Goal: Task Accomplishment & Management: Complete application form

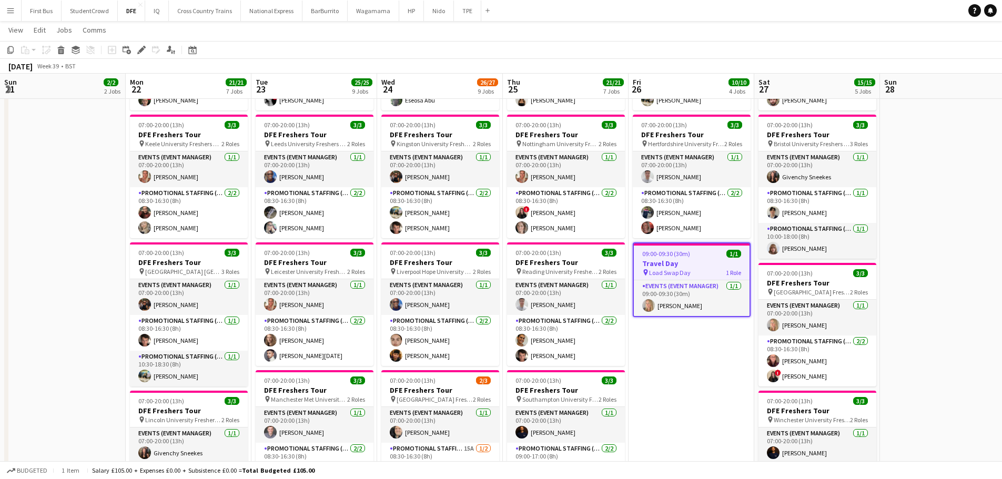
scroll to position [0, 362]
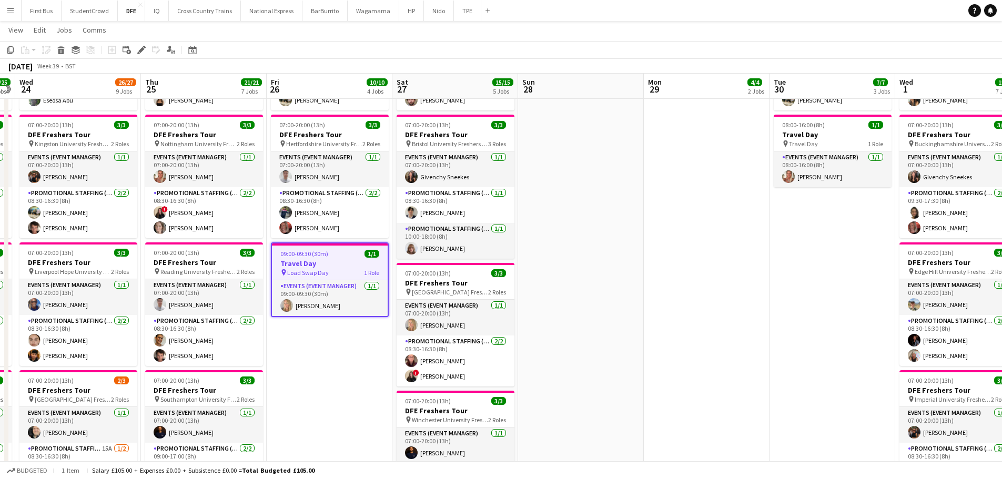
click at [597, 213] on app-date-cell at bounding box center [581, 444] width 126 height 1179
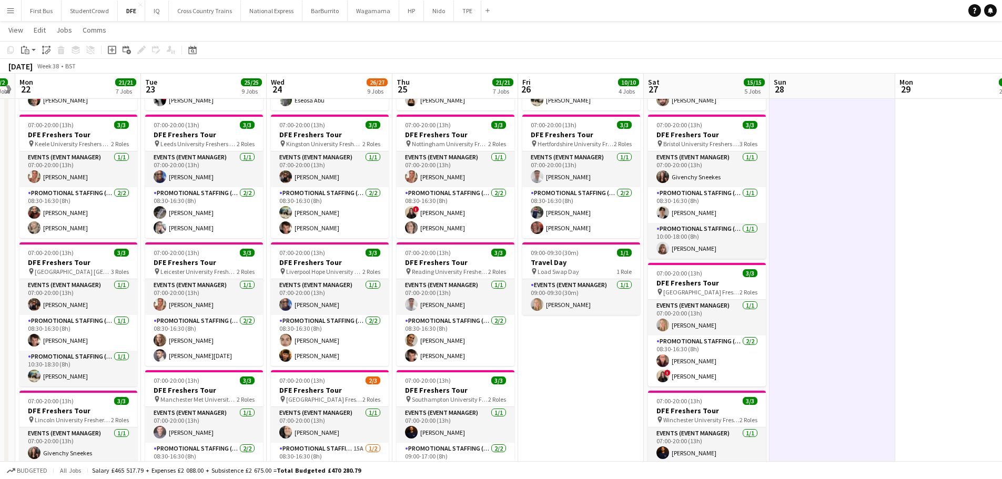
scroll to position [0, 329]
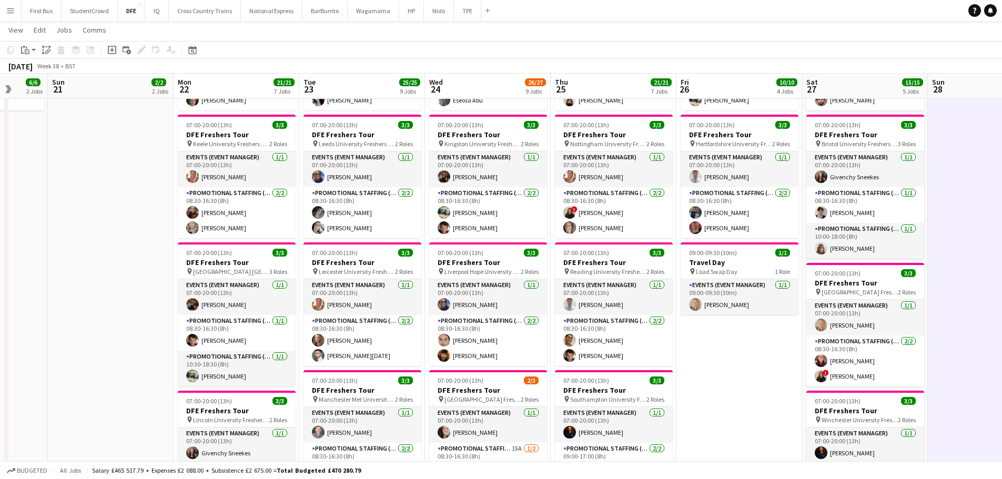
drag, startPoint x: 179, startPoint y: 241, endPoint x: 589, endPoint y: 242, distance: 409.7
click at [589, 242] on app-calendar-viewport "Thu 18 21/21 7 Jobs Fri 19 12/12 4 Jobs Sat 20 6/6 2 Jobs Sun 21 2/2 2 Jobs Mon…" at bounding box center [501, 435] width 1002 height 1314
click at [735, 270] on span "Load Swap Day" at bounding box center [717, 272] width 42 height 8
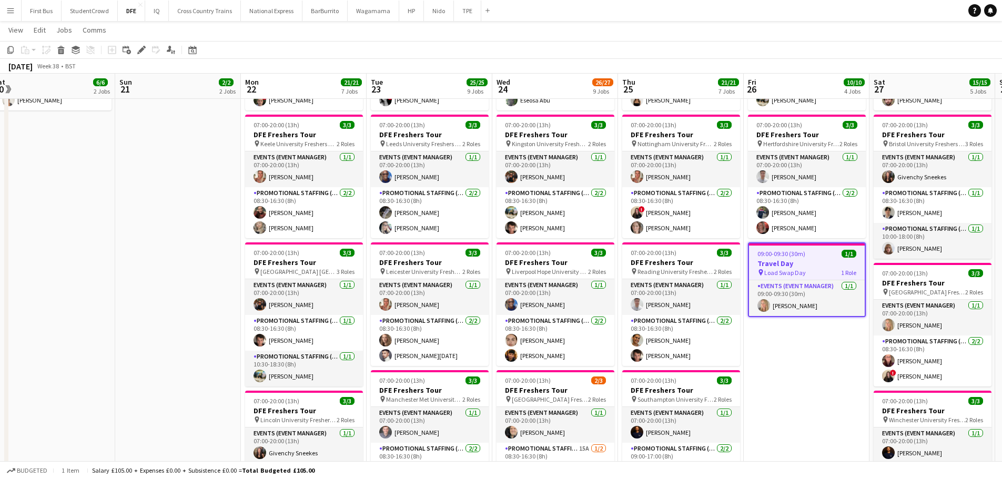
drag, startPoint x: 157, startPoint y: 198, endPoint x: 246, endPoint y: 205, distance: 88.7
click at [246, 203] on app-calendar-viewport "Thu 18 21/21 7 Jobs Fri 19 12/12 4 Jobs Sat 20 6/6 2 Jobs Sun 21 2/2 2 Jobs Mon…" at bounding box center [501, 435] width 1002 height 1314
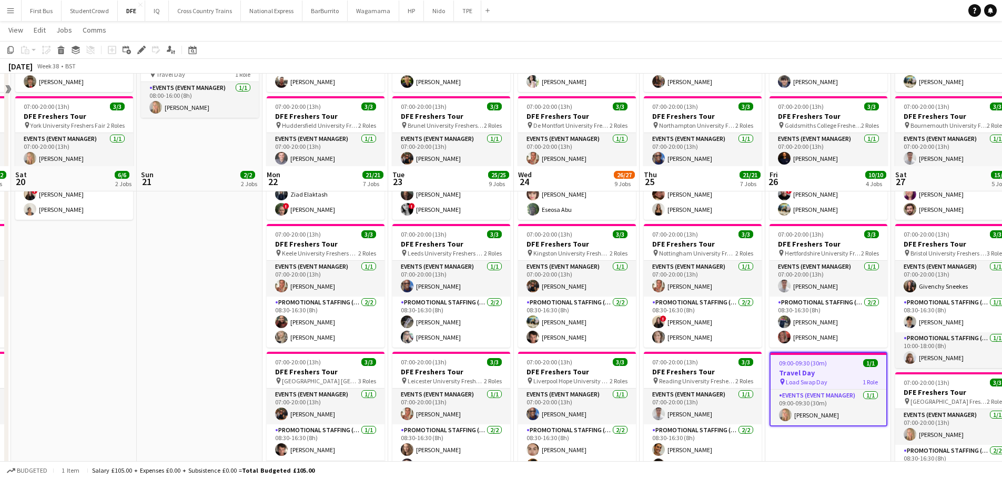
scroll to position [0, 0]
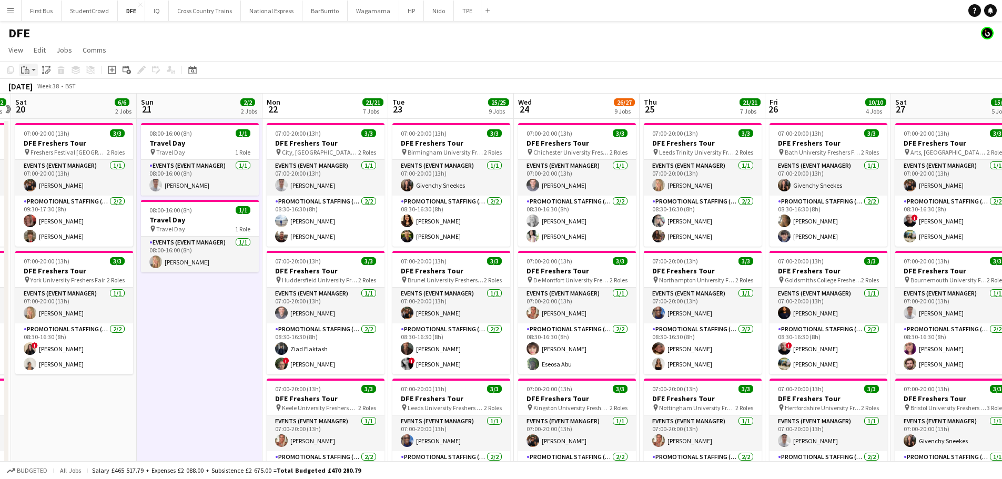
click at [27, 69] on icon at bounding box center [27, 71] width 5 height 5
click at [47, 91] on link "Paste Ctrl+V" at bounding box center [77, 89] width 99 height 9
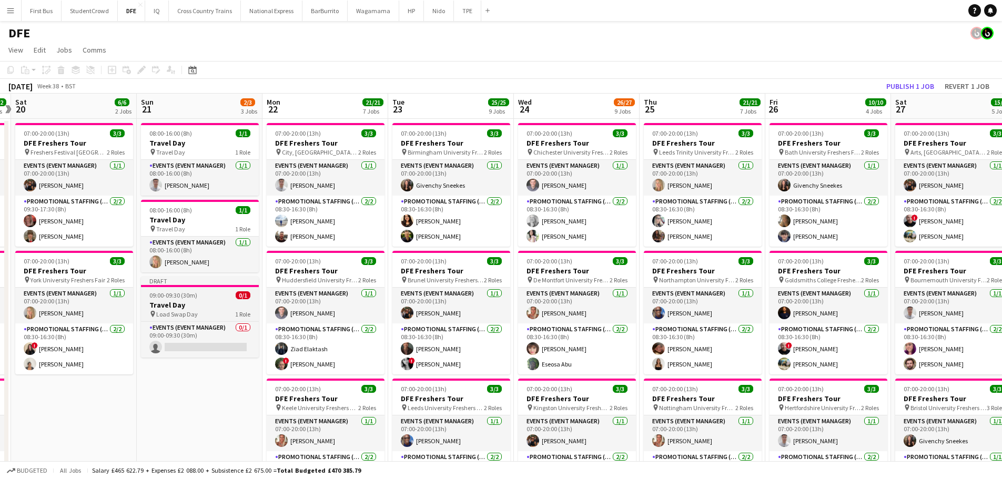
click at [212, 306] on h3 "Travel Day" at bounding box center [200, 304] width 118 height 9
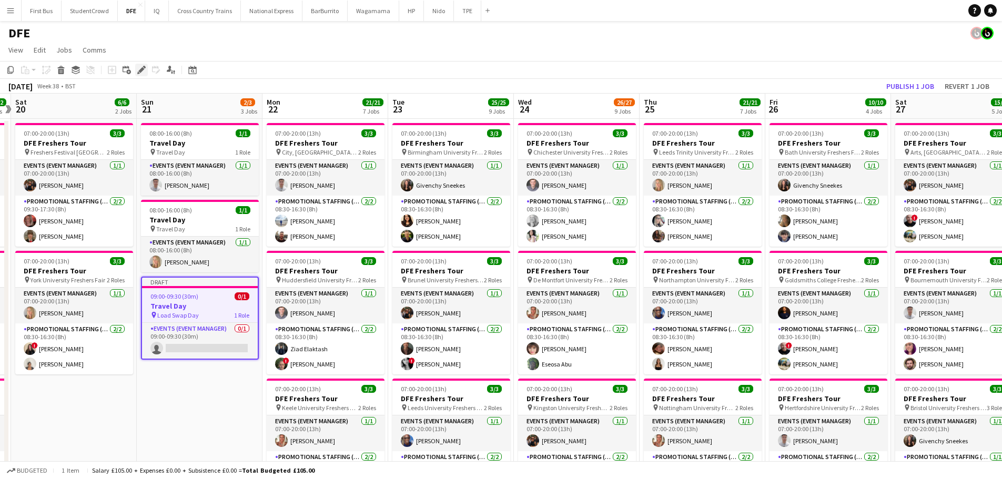
click at [140, 72] on icon at bounding box center [141, 70] width 6 height 6
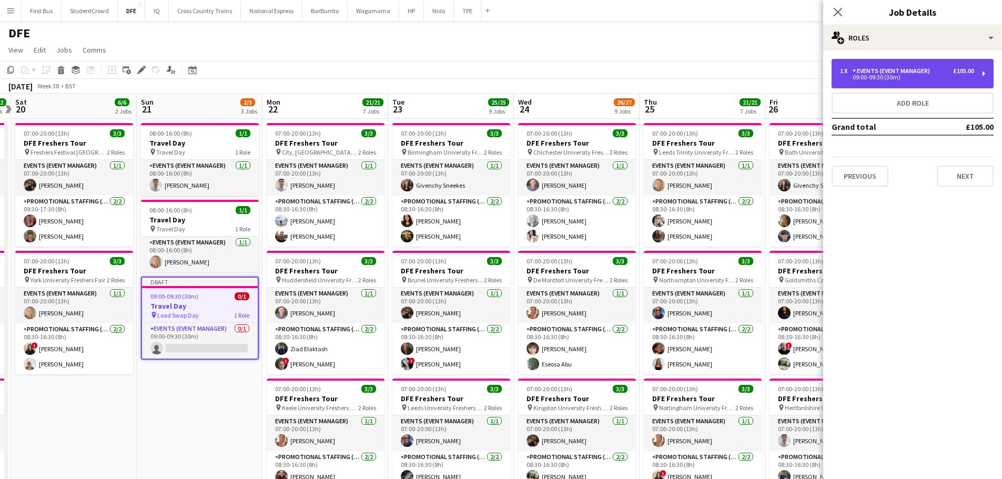
click at [903, 71] on div "Events (Event Manager)" at bounding box center [894, 70] width 82 height 7
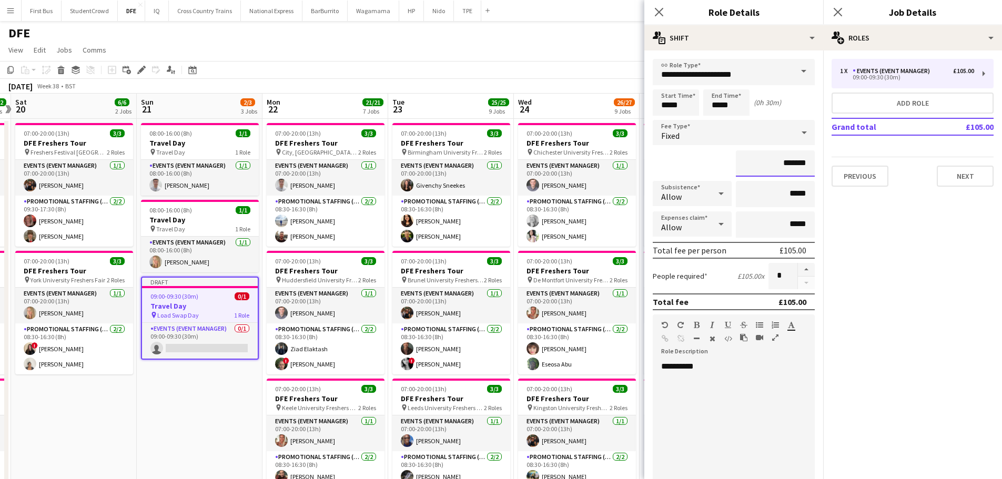
click at [785, 164] on input "*******" at bounding box center [775, 163] width 79 height 26
type input "***"
click at [956, 179] on button "Next" at bounding box center [965, 176] width 57 height 21
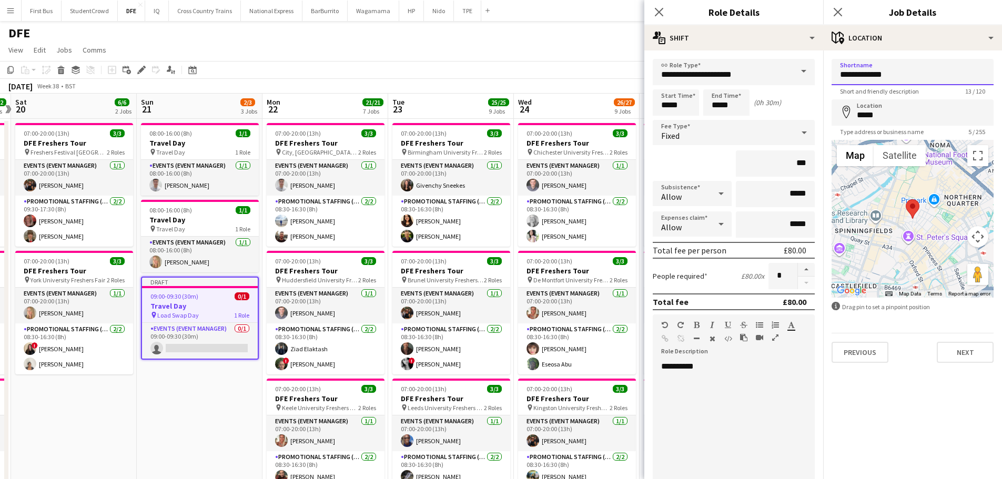
drag, startPoint x: 906, startPoint y: 75, endPoint x: 806, endPoint y: 75, distance: 100.5
click at [870, 69] on input "**********" at bounding box center [913, 72] width 162 height 26
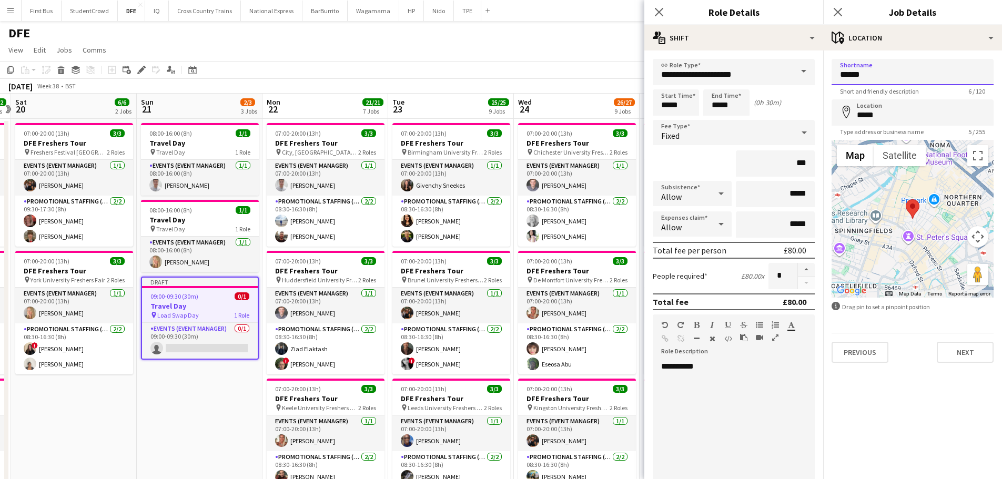
type input "******"
click at [869, 116] on input "*****" at bounding box center [913, 112] width 162 height 26
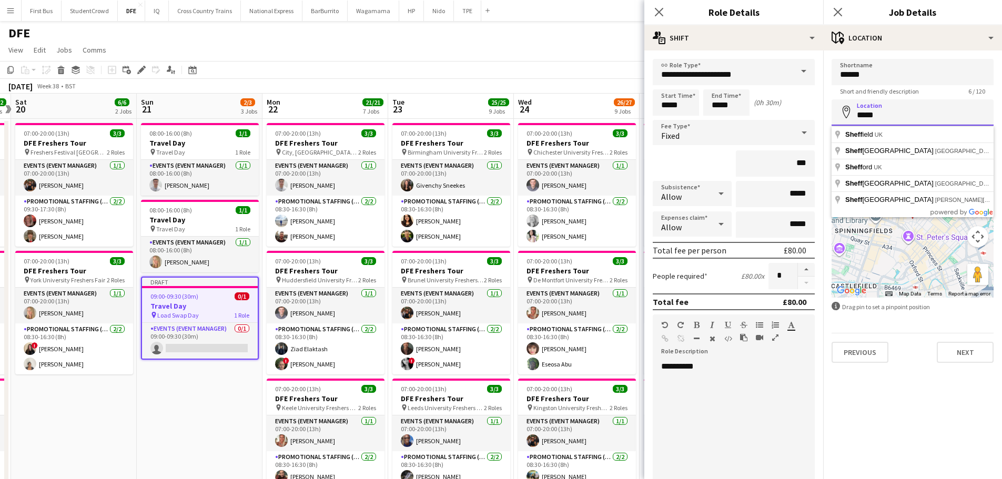
click at [869, 116] on input "*****" at bounding box center [913, 112] width 162 height 26
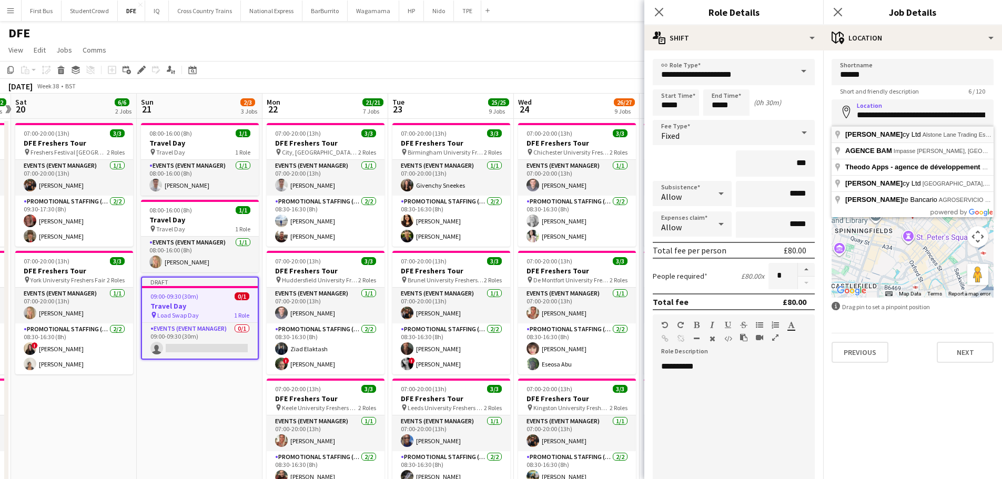
type input "**********"
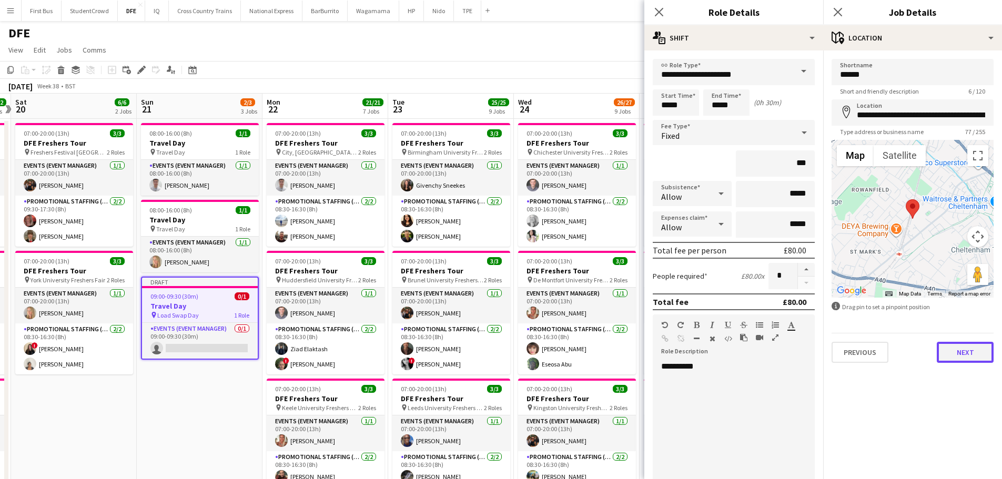
click at [961, 350] on button "Next" at bounding box center [965, 352] width 57 height 21
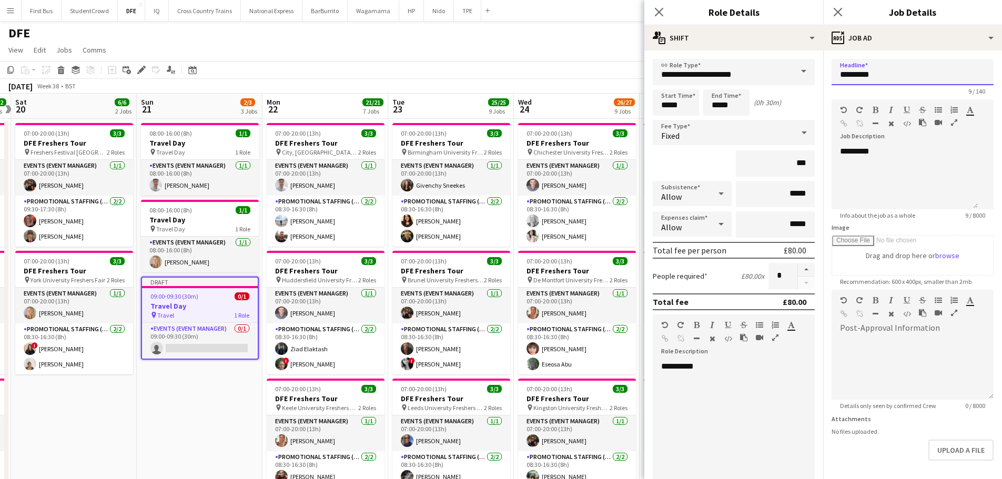
drag, startPoint x: 894, startPoint y: 76, endPoint x: 812, endPoint y: 75, distance: 82.6
click at [875, 73] on input "*********" at bounding box center [913, 72] width 162 height 26
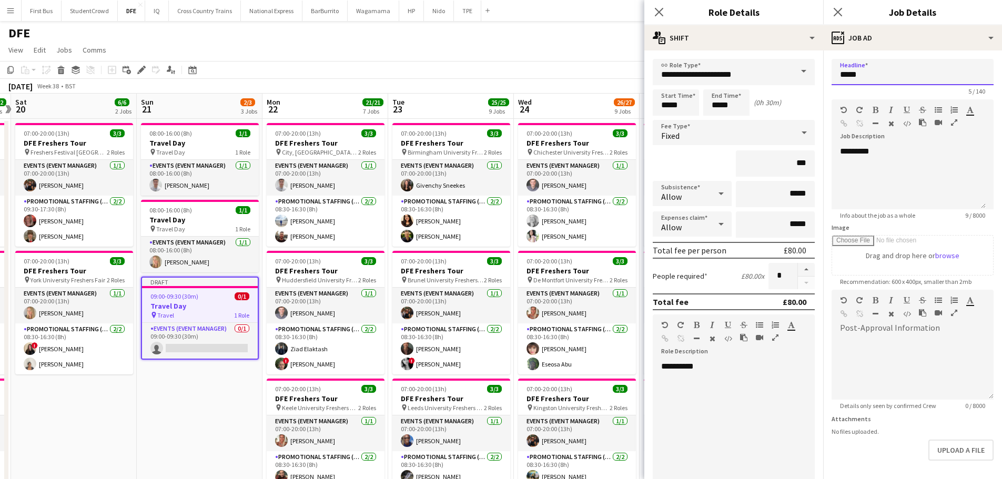
type input "**********"
drag, startPoint x: 904, startPoint y: 156, endPoint x: 819, endPoint y: 156, distance: 84.7
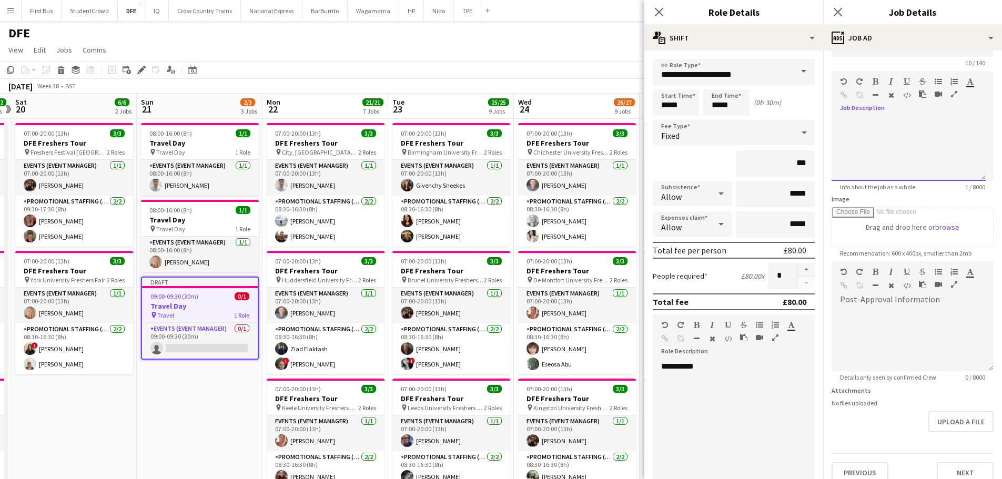
scroll to position [41, 0]
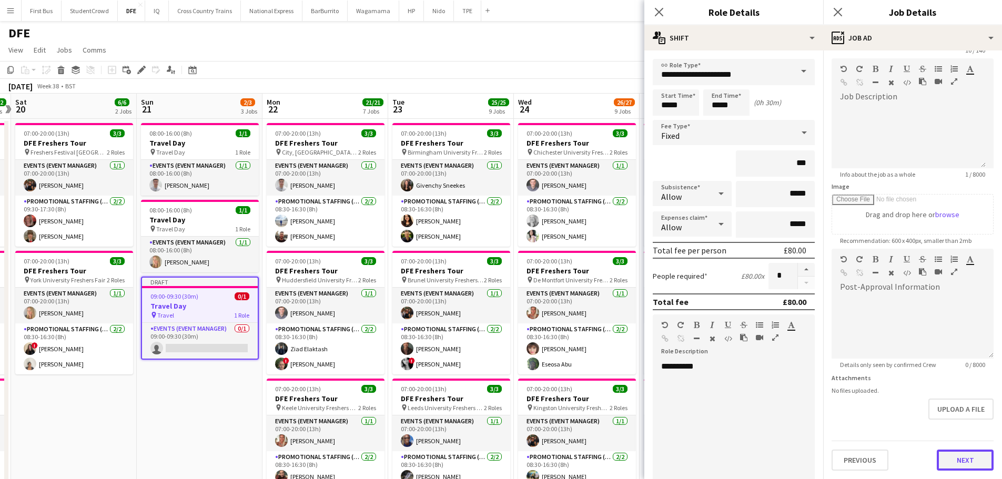
click at [955, 465] on button "Next" at bounding box center [965, 460] width 57 height 21
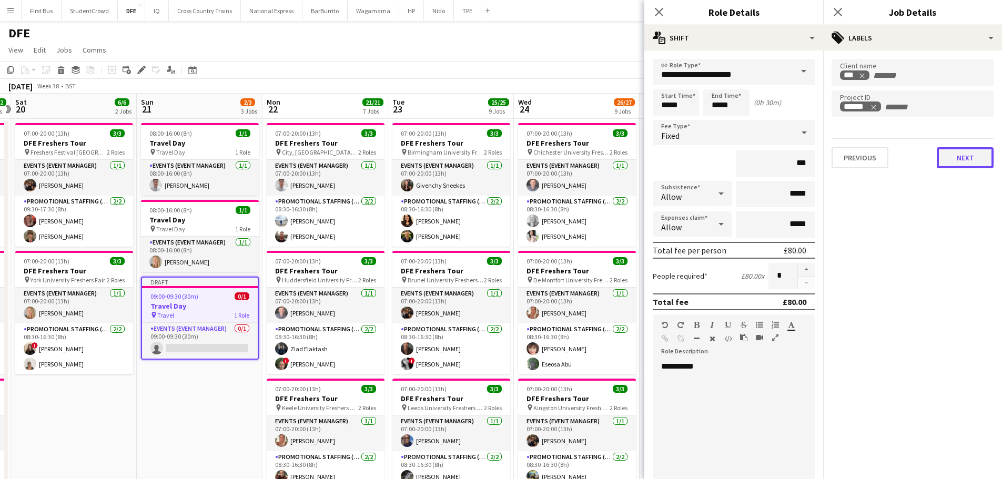
click at [966, 164] on button "Next" at bounding box center [965, 157] width 57 height 21
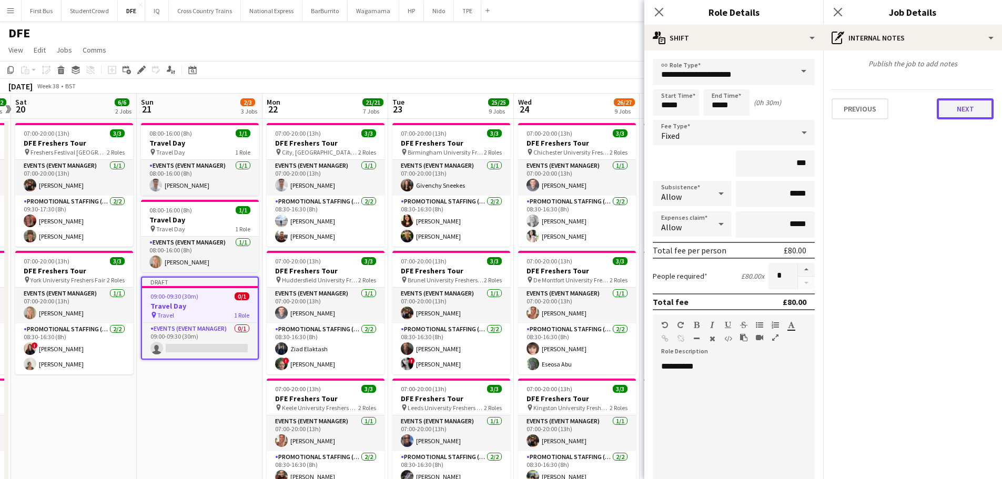
click at [971, 110] on button "Next" at bounding box center [965, 108] width 57 height 21
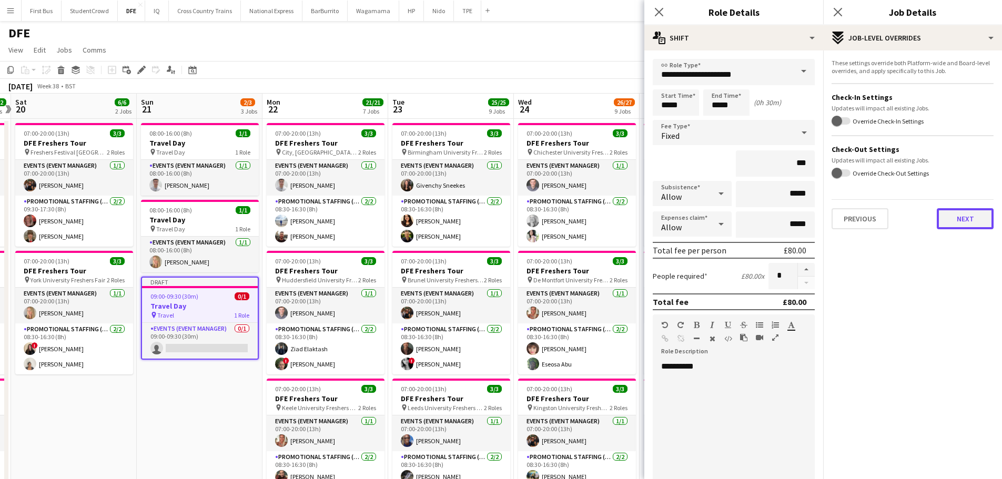
click at [959, 219] on button "Next" at bounding box center [965, 218] width 57 height 21
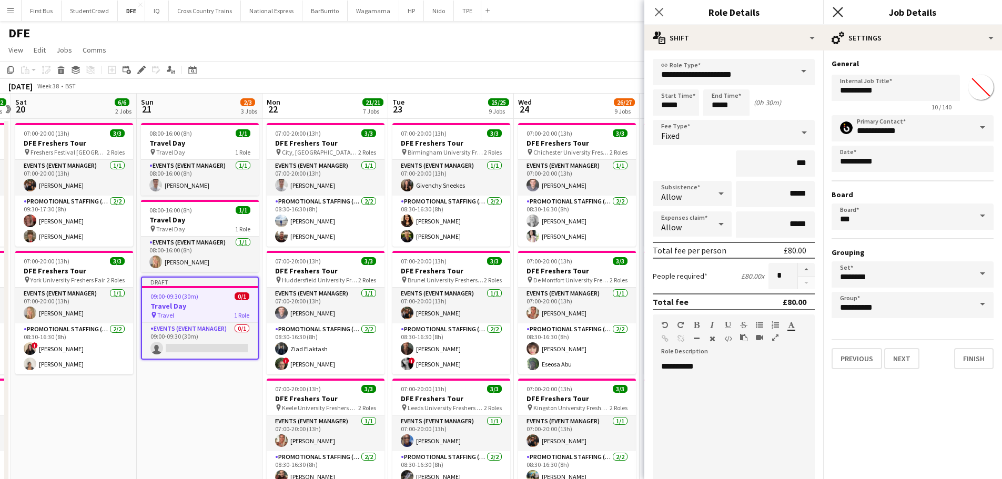
click at [837, 12] on icon at bounding box center [838, 12] width 10 height 10
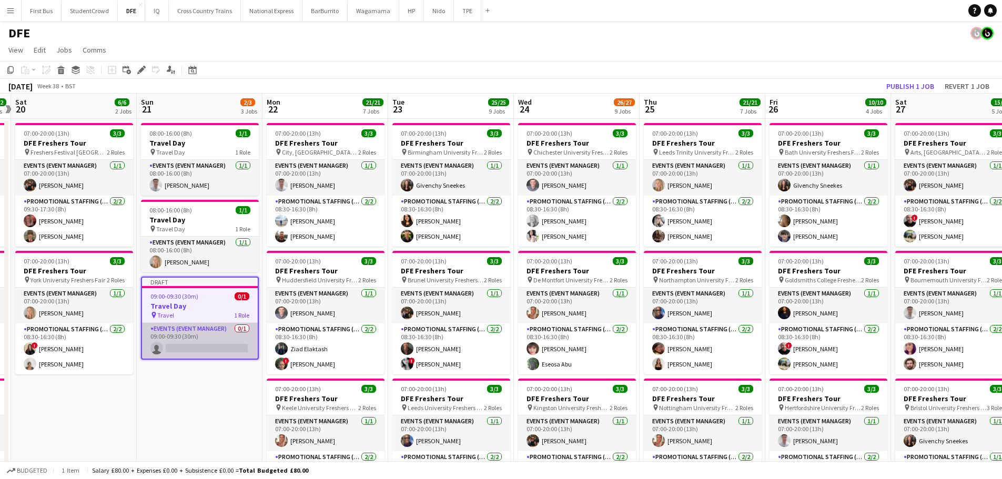
click at [199, 347] on app-card-role "Events (Event Manager) 0/1 09:00-09:30 (30m) single-neutral-actions" at bounding box center [200, 341] width 116 height 36
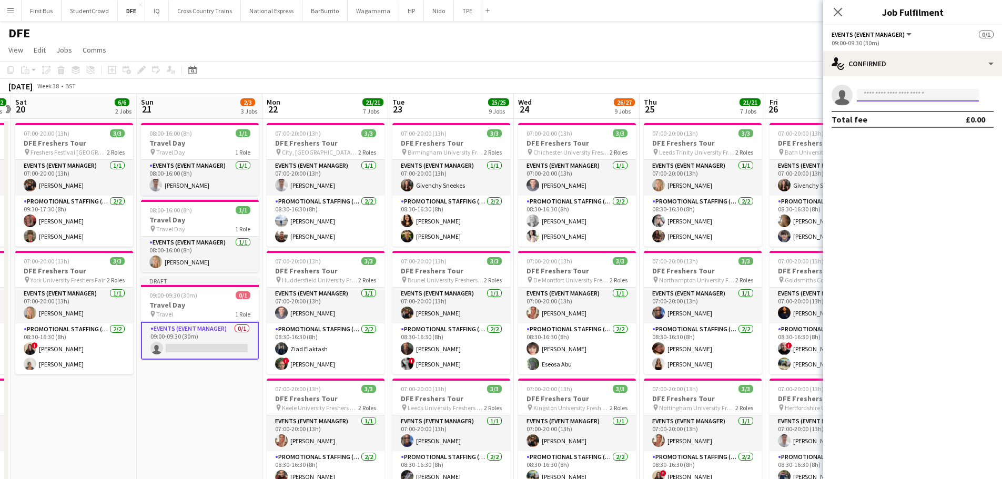
click at [899, 89] on input at bounding box center [918, 95] width 122 height 13
type input "****"
click at [901, 114] on span "Givenchy Sneekes" at bounding box center [896, 110] width 62 height 9
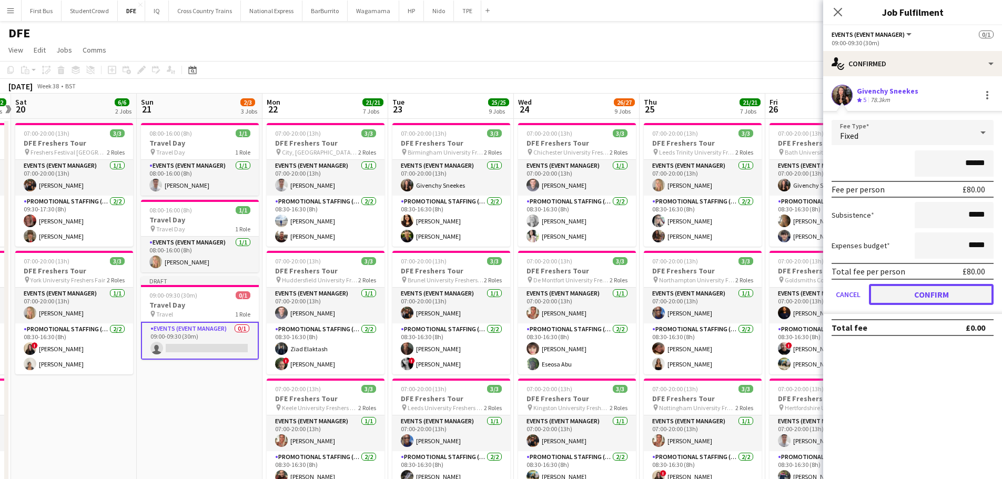
click at [960, 294] on button "Confirm" at bounding box center [931, 294] width 125 height 21
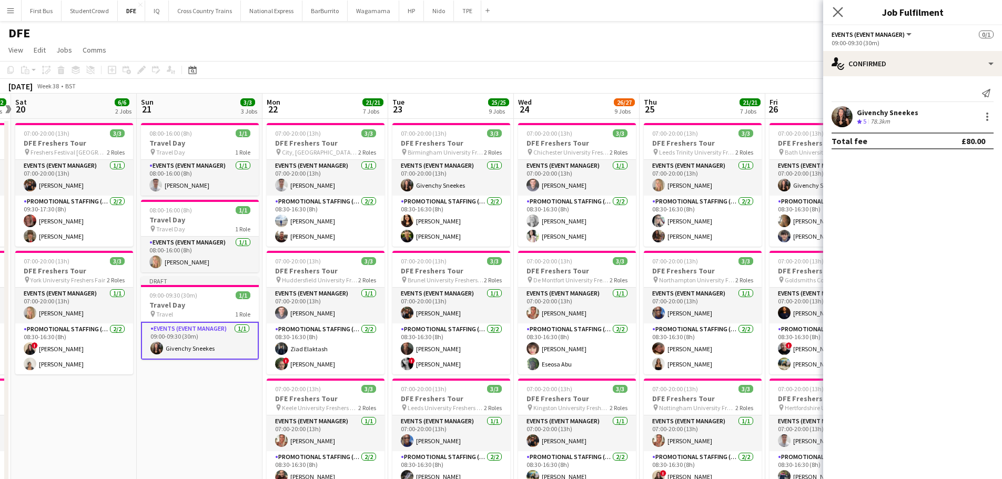
click at [845, 12] on app-icon "Close pop-in" at bounding box center [837, 12] width 15 height 15
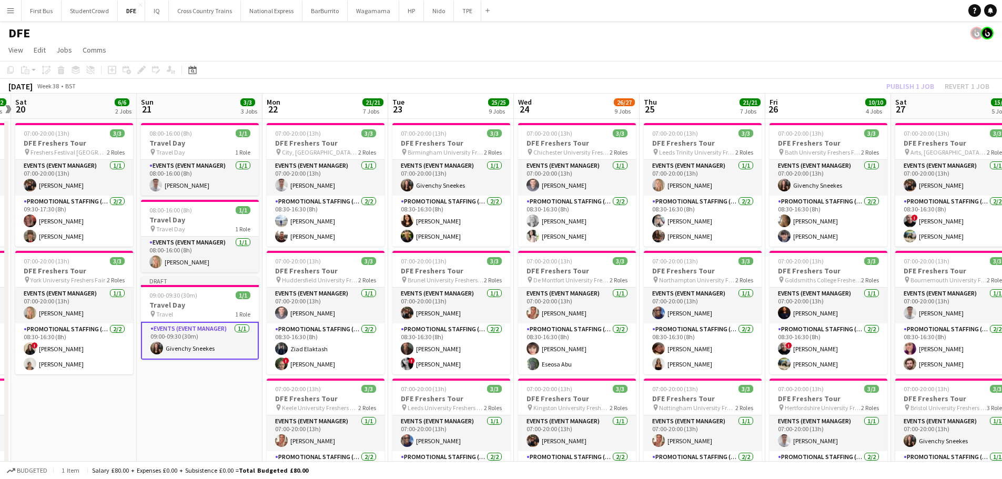
click at [698, 44] on app-page-menu "View Day view expanded Day view collapsed Month view Date picker Jump to [DATE]…" at bounding box center [501, 51] width 1002 height 20
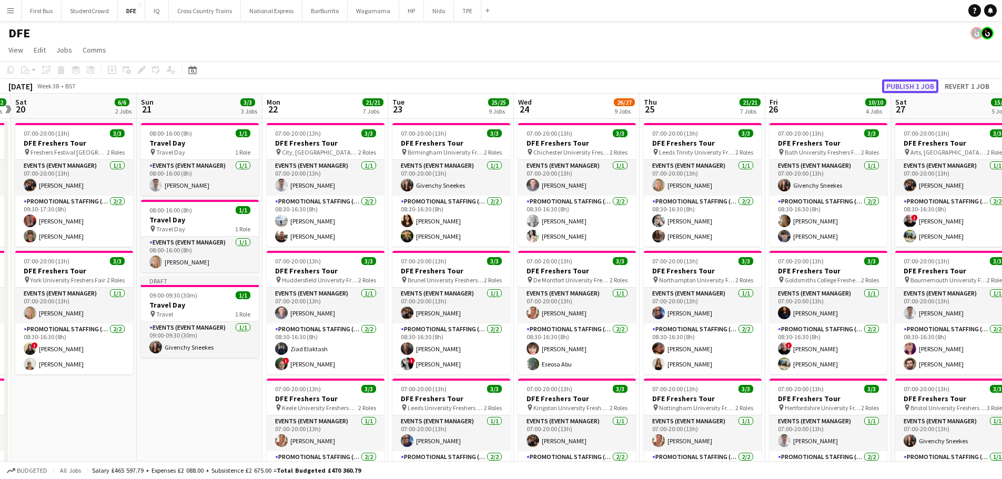
click at [906, 86] on button "Publish 1 job" at bounding box center [910, 86] width 56 height 14
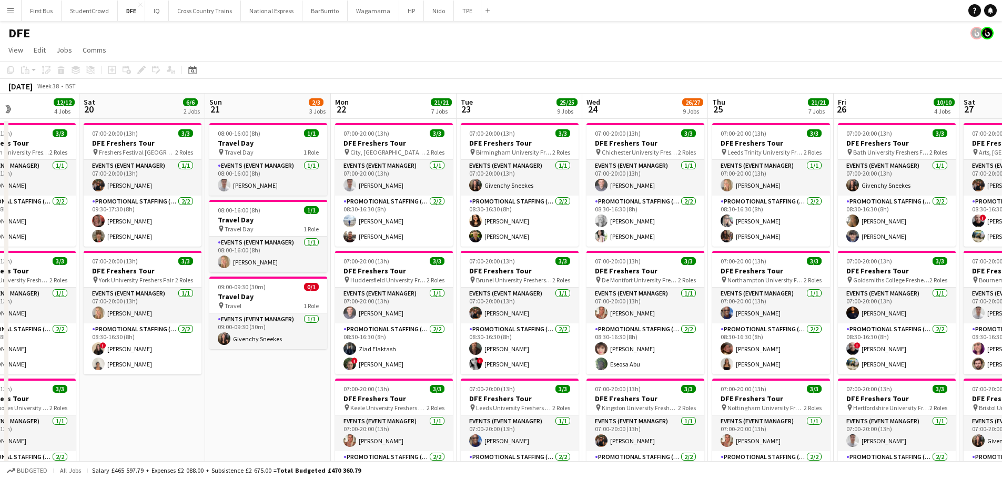
scroll to position [0, 295]
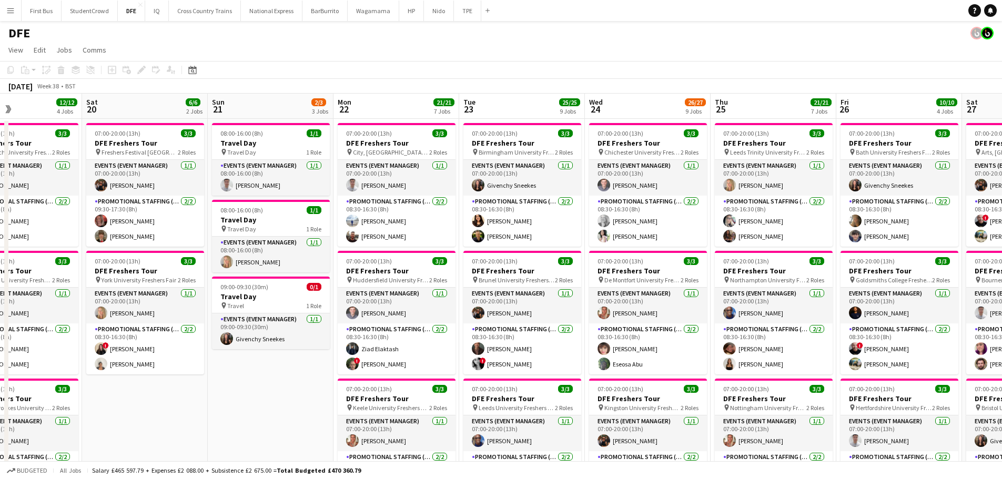
drag, startPoint x: 201, startPoint y: 389, endPoint x: 272, endPoint y: 396, distance: 71.3
click at [272, 185] on app-card-role "Events (Event Manager) [DATE] 08:00-16:00 (8h) [PERSON_NAME]" at bounding box center [271, 178] width 118 height 36
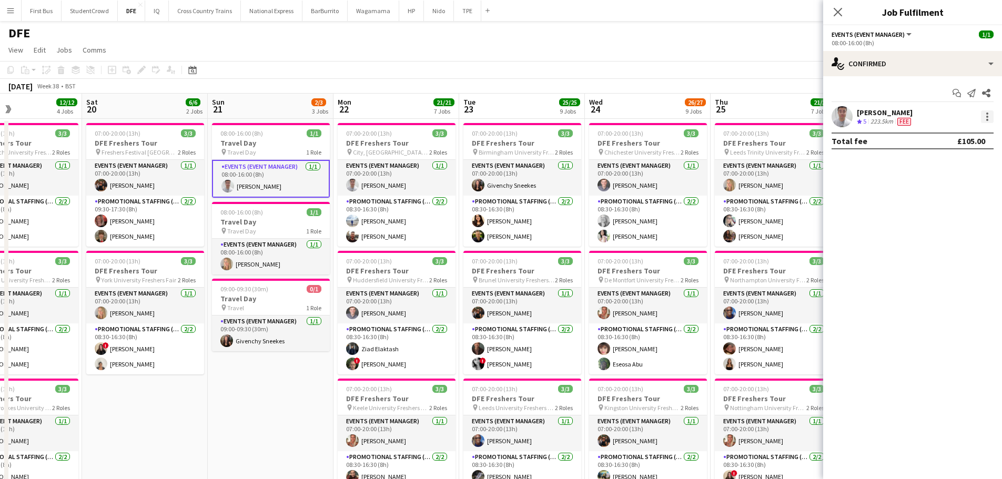
click at [986, 112] on div at bounding box center [987, 116] width 13 height 13
click at [945, 135] on span "Edit fee" at bounding box center [934, 135] width 28 height 9
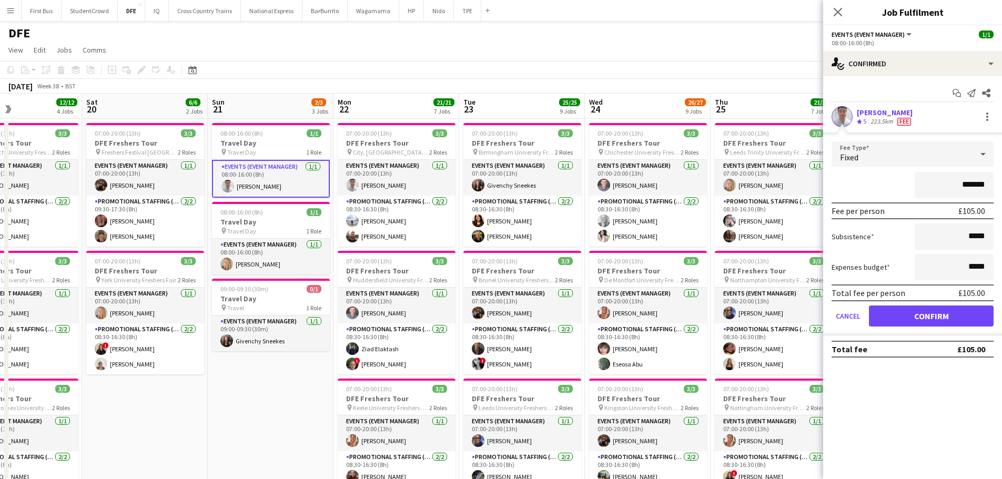
drag, startPoint x: 974, startPoint y: 184, endPoint x: 966, endPoint y: 184, distance: 7.9
click at [966, 184] on input "*******" at bounding box center [954, 185] width 79 height 26
type input "*******"
click at [969, 447] on mat-expansion-panel "check Confirmed Start chat Send notification Share [PERSON_NAME] Crew rating 5 …" at bounding box center [912, 277] width 179 height 403
click at [954, 311] on button "Confirm" at bounding box center [931, 316] width 125 height 21
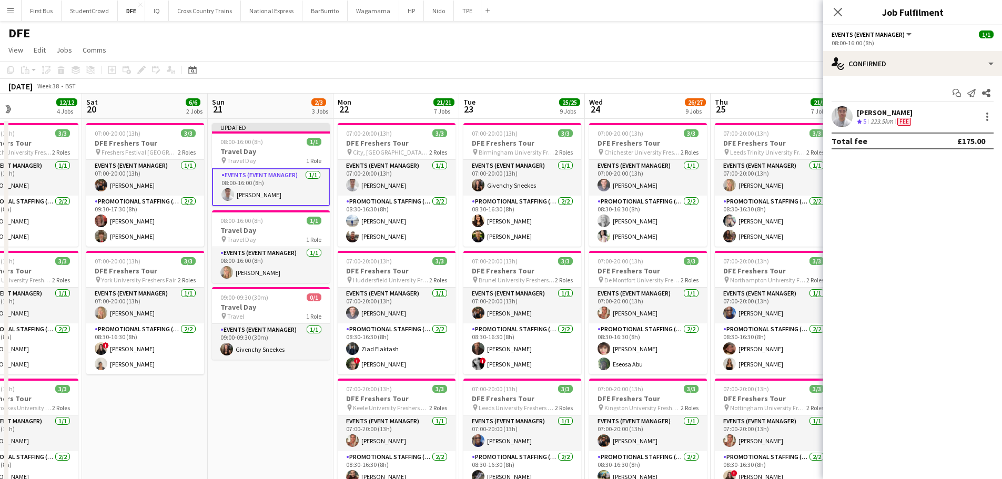
click at [846, 18] on div "Close pop-in" at bounding box center [837, 12] width 29 height 24
click at [836, 15] on icon "Close pop-in" at bounding box center [838, 12] width 10 height 10
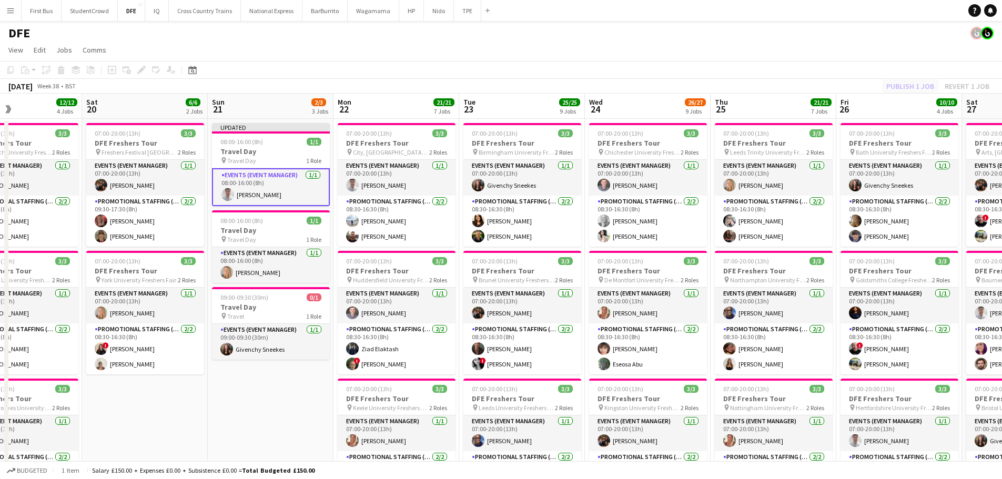
click at [919, 86] on div "Publish 1 job Revert 1 job" at bounding box center [938, 86] width 128 height 14
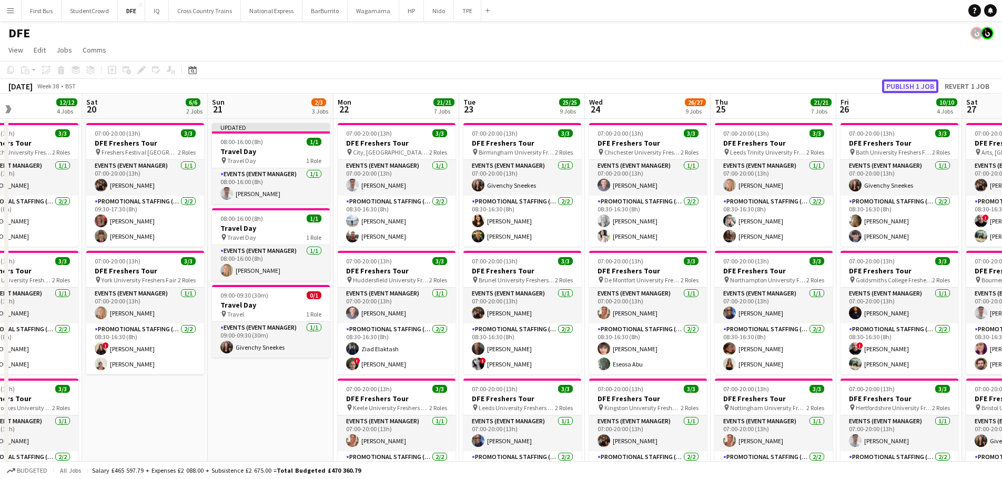
click at [906, 84] on button "Publish 1 job" at bounding box center [910, 86] width 56 height 14
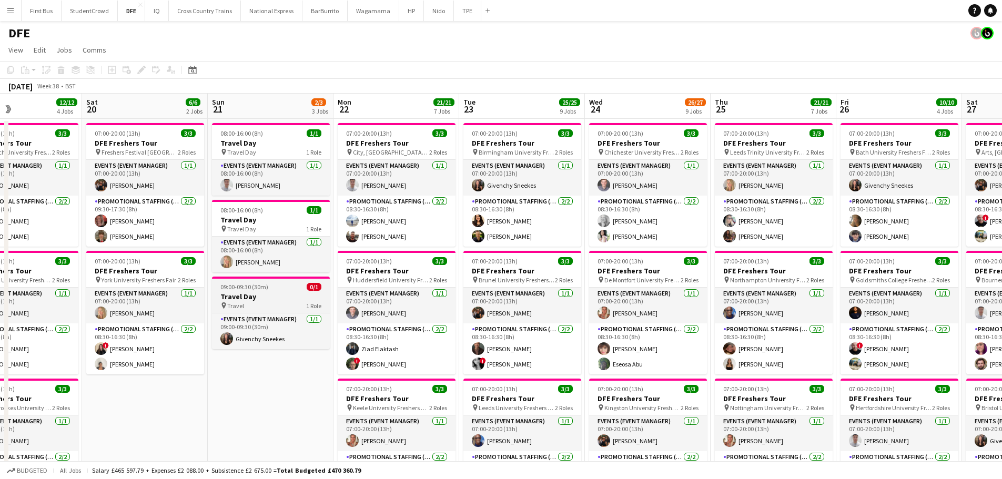
click at [279, 303] on div "pin Travel 1 Role" at bounding box center [271, 305] width 118 height 8
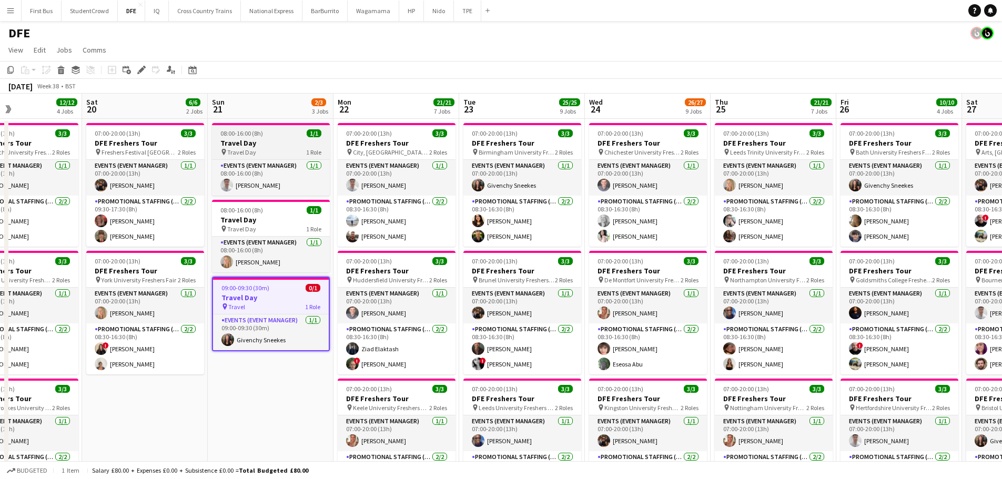
click at [277, 146] on h3 "Travel Day" at bounding box center [271, 142] width 118 height 9
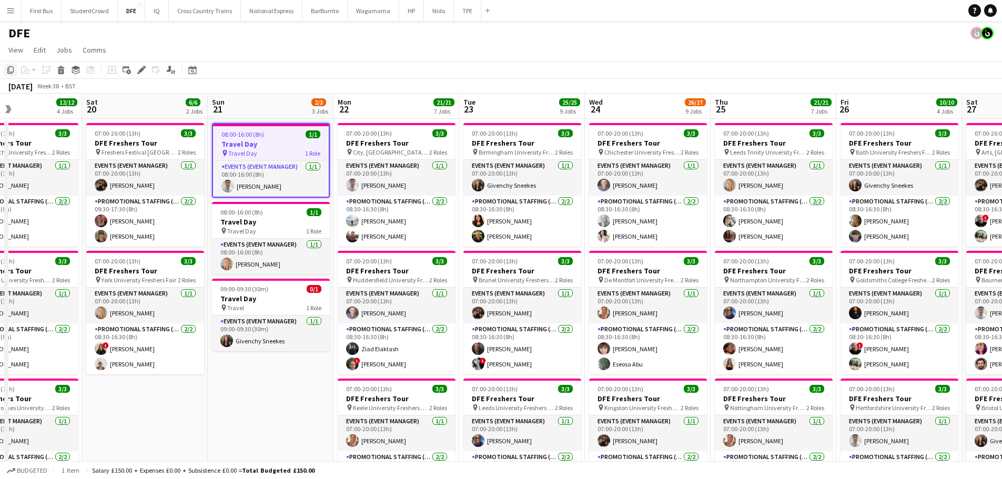
click at [10, 70] on icon "Copy" at bounding box center [10, 70] width 8 height 8
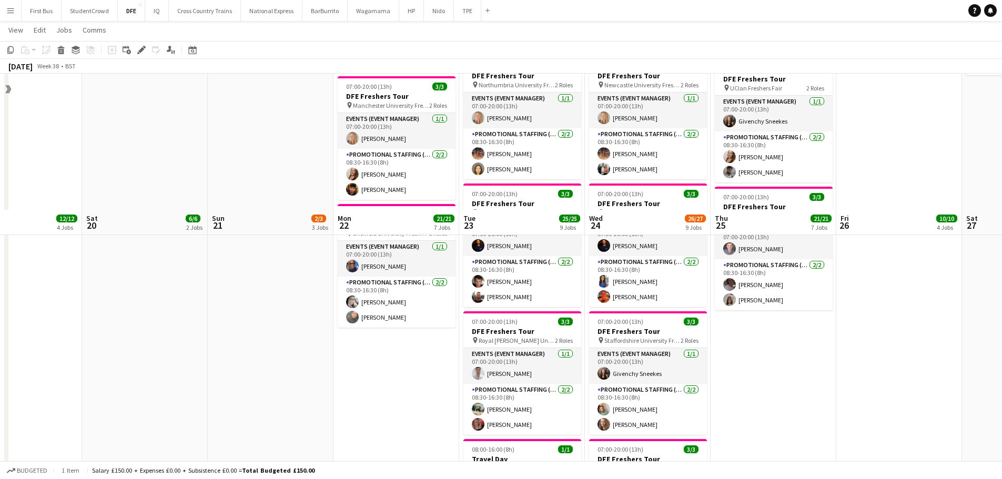
scroll to position [842, 0]
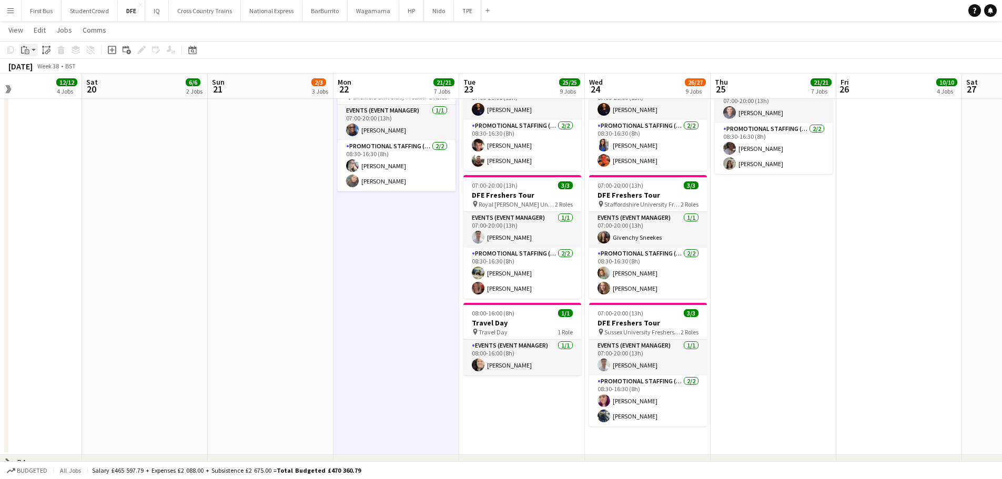
click at [25, 52] on icon "Paste" at bounding box center [25, 50] width 8 height 8
click at [43, 68] on link "Paste Ctrl+V" at bounding box center [77, 69] width 99 height 9
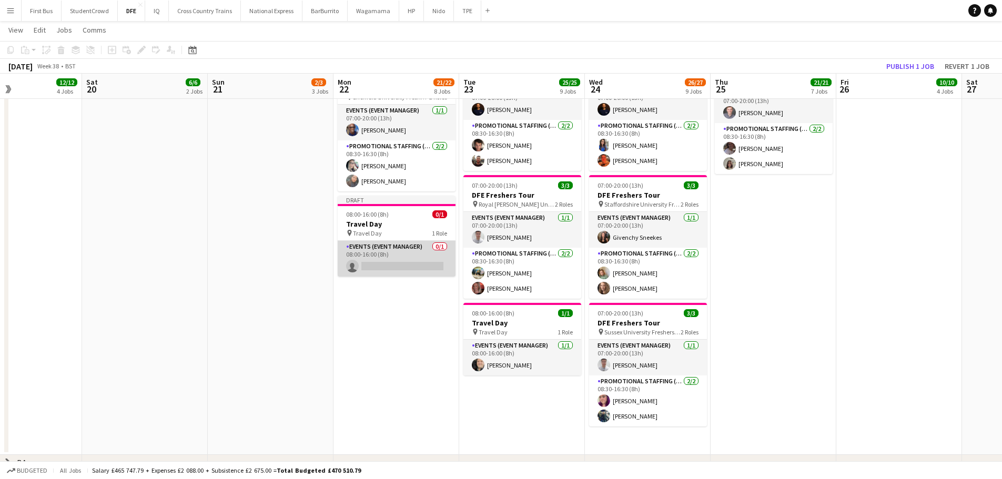
click at [382, 262] on app-card-role "Events (Event Manager) 0/1 08:00-16:00 (8h) single-neutral-actions" at bounding box center [397, 259] width 118 height 36
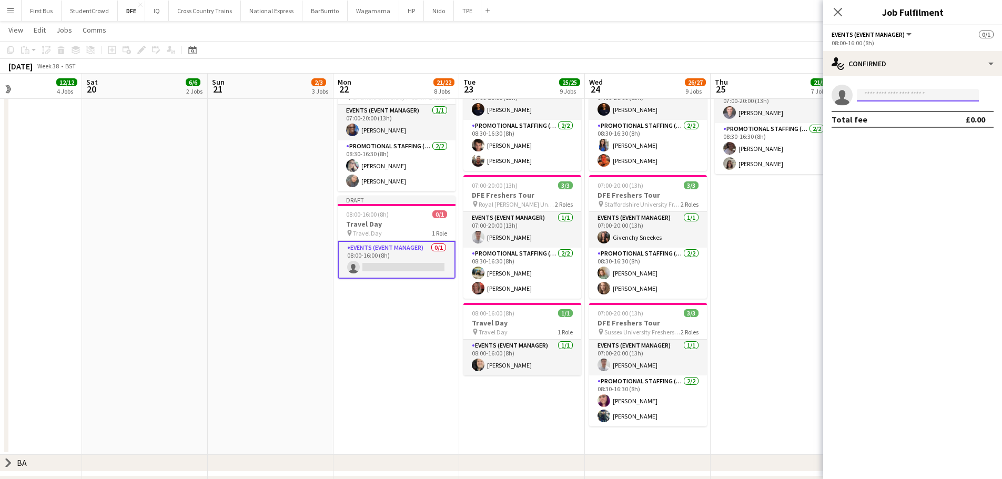
click at [924, 97] on input at bounding box center [918, 95] width 122 height 13
type input "*********"
click at [917, 126] on span "[PHONE_NUMBER]" at bounding box center [917, 127] width 105 height 8
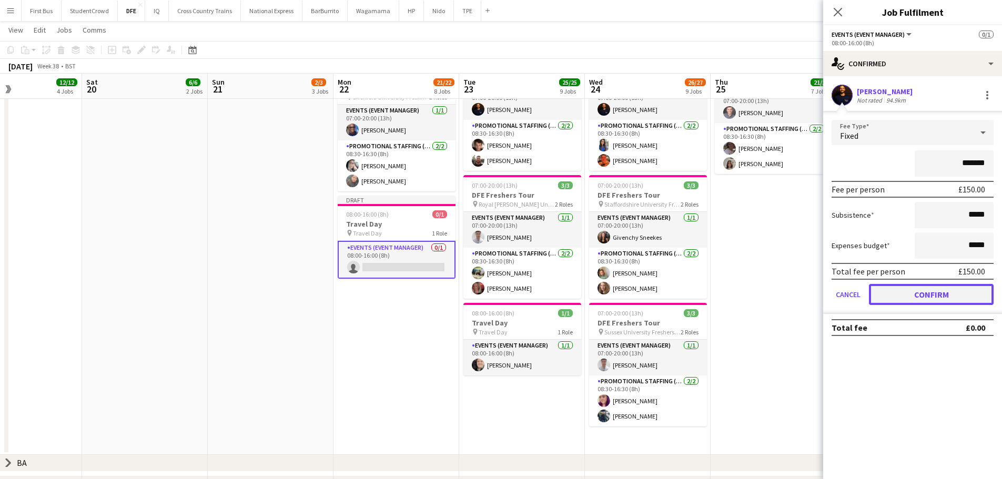
click at [904, 295] on button "Confirm" at bounding box center [931, 294] width 125 height 21
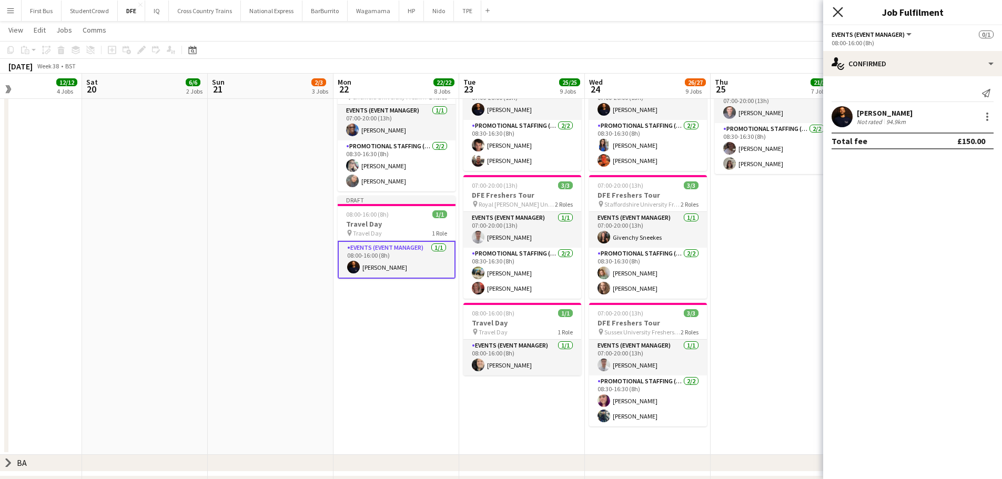
click at [836, 15] on icon at bounding box center [838, 12] width 10 height 10
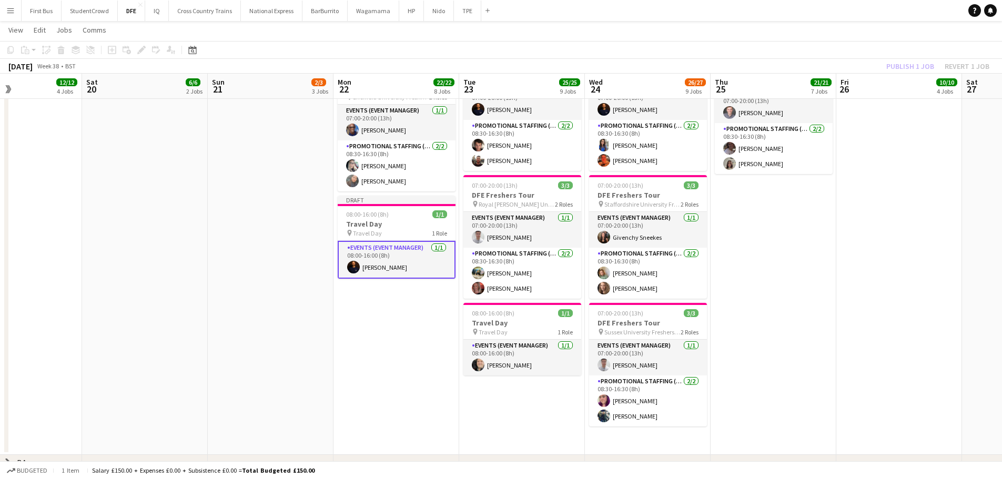
click at [876, 68] on div "Publish 1 job Revert 1 job" at bounding box center [938, 66] width 128 height 14
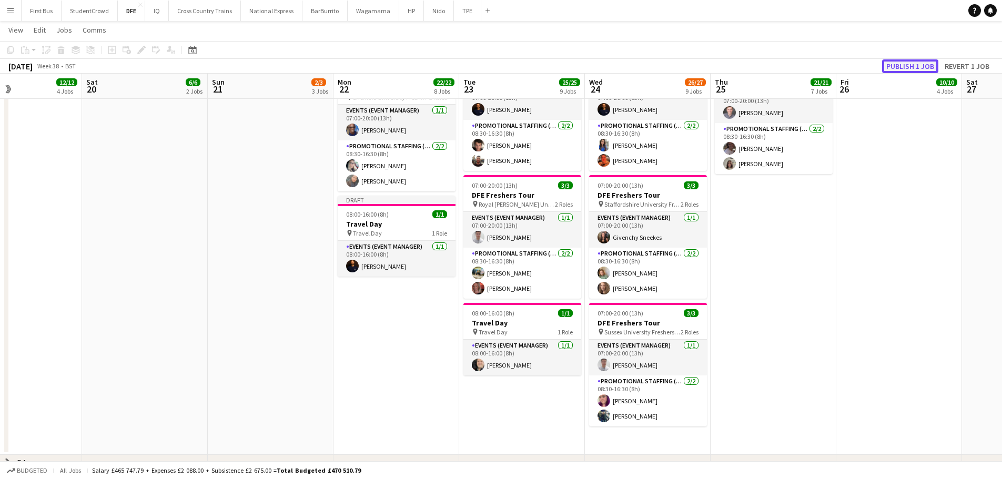
click at [907, 66] on button "Publish 1 job" at bounding box center [910, 66] width 56 height 14
